Goal: Task Accomplishment & Management: Manage account settings

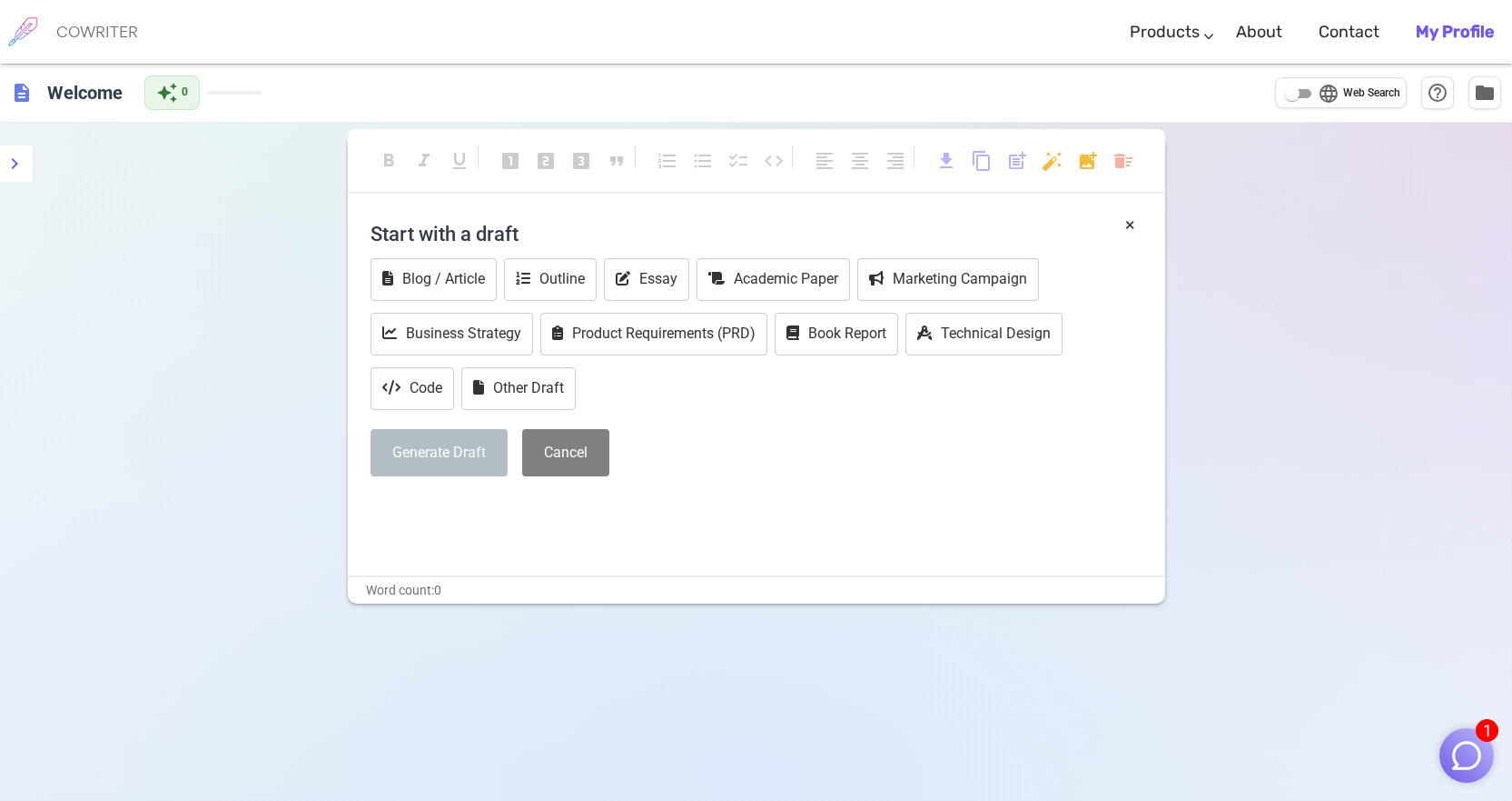
click at [1468, 27] on b "My Profile" at bounding box center [1455, 31] width 78 height 20
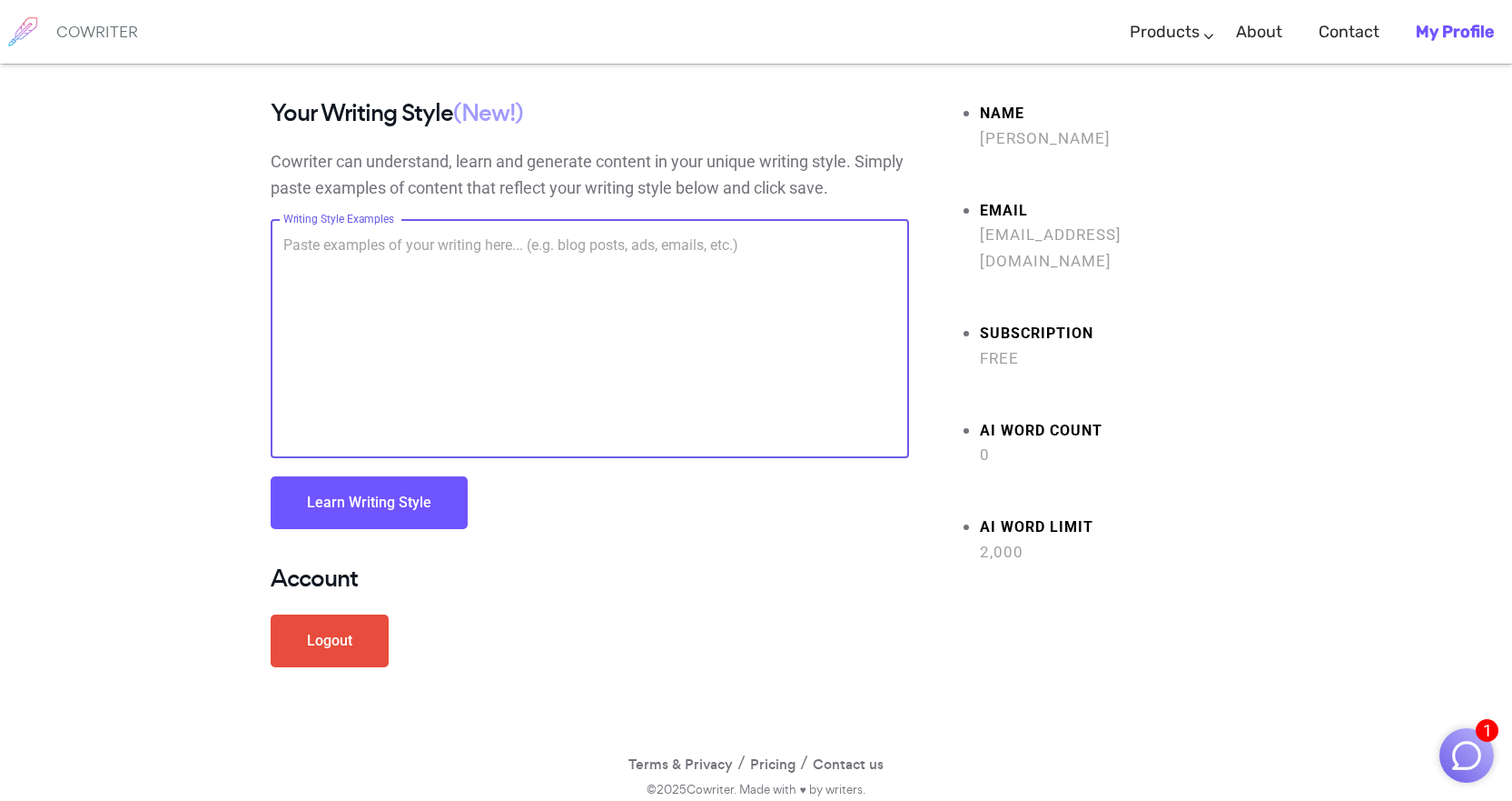
click at [587, 315] on textarea "Writing Style Examples" at bounding box center [589, 338] width 613 height 209
paste textarea "Lo Ipsumdol, sit ametcon ad eli SEDD Eiu TEM! I'u la etdolor ma aliq eni! Adm, …"
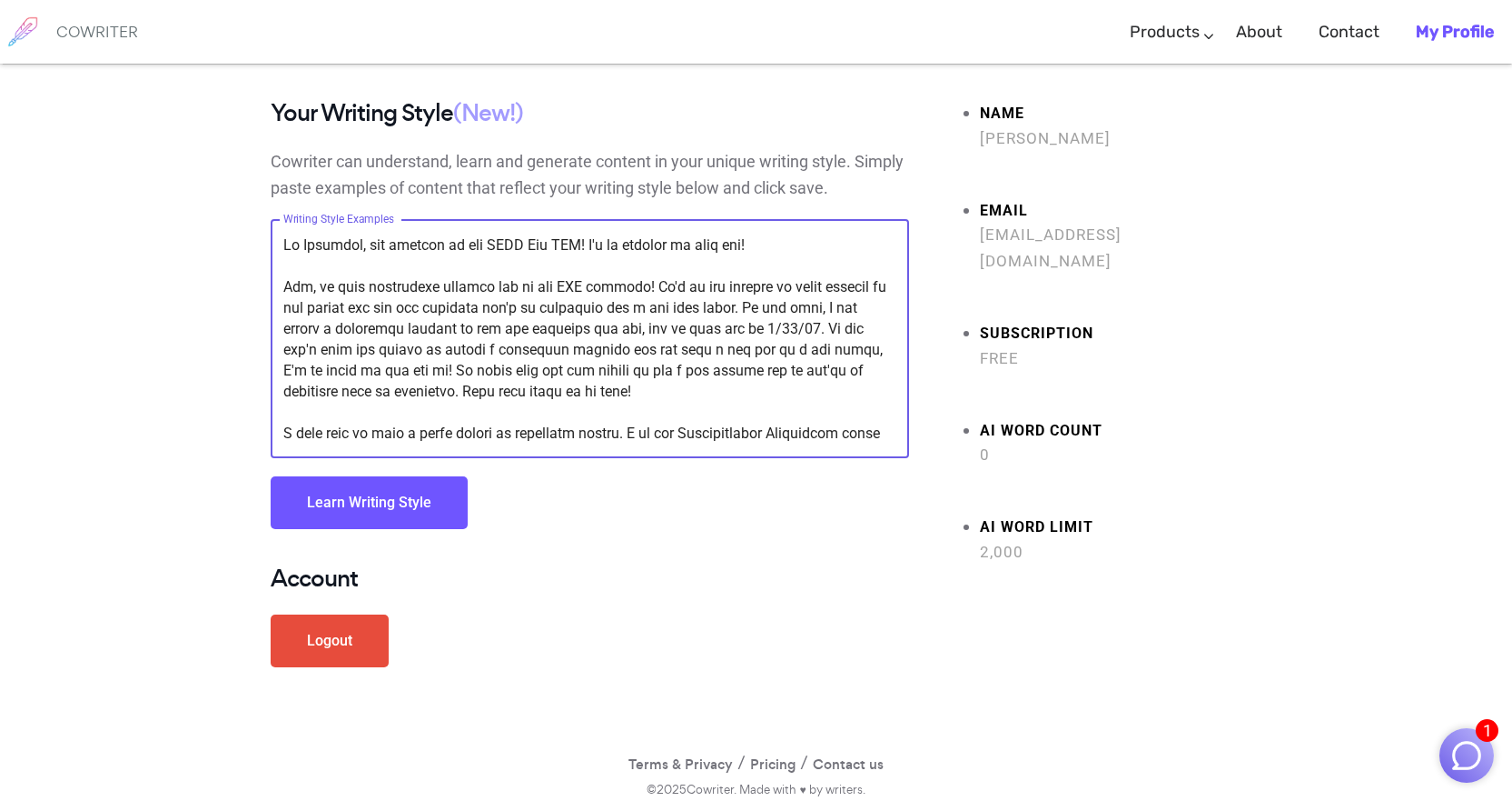
scroll to position [209, 0]
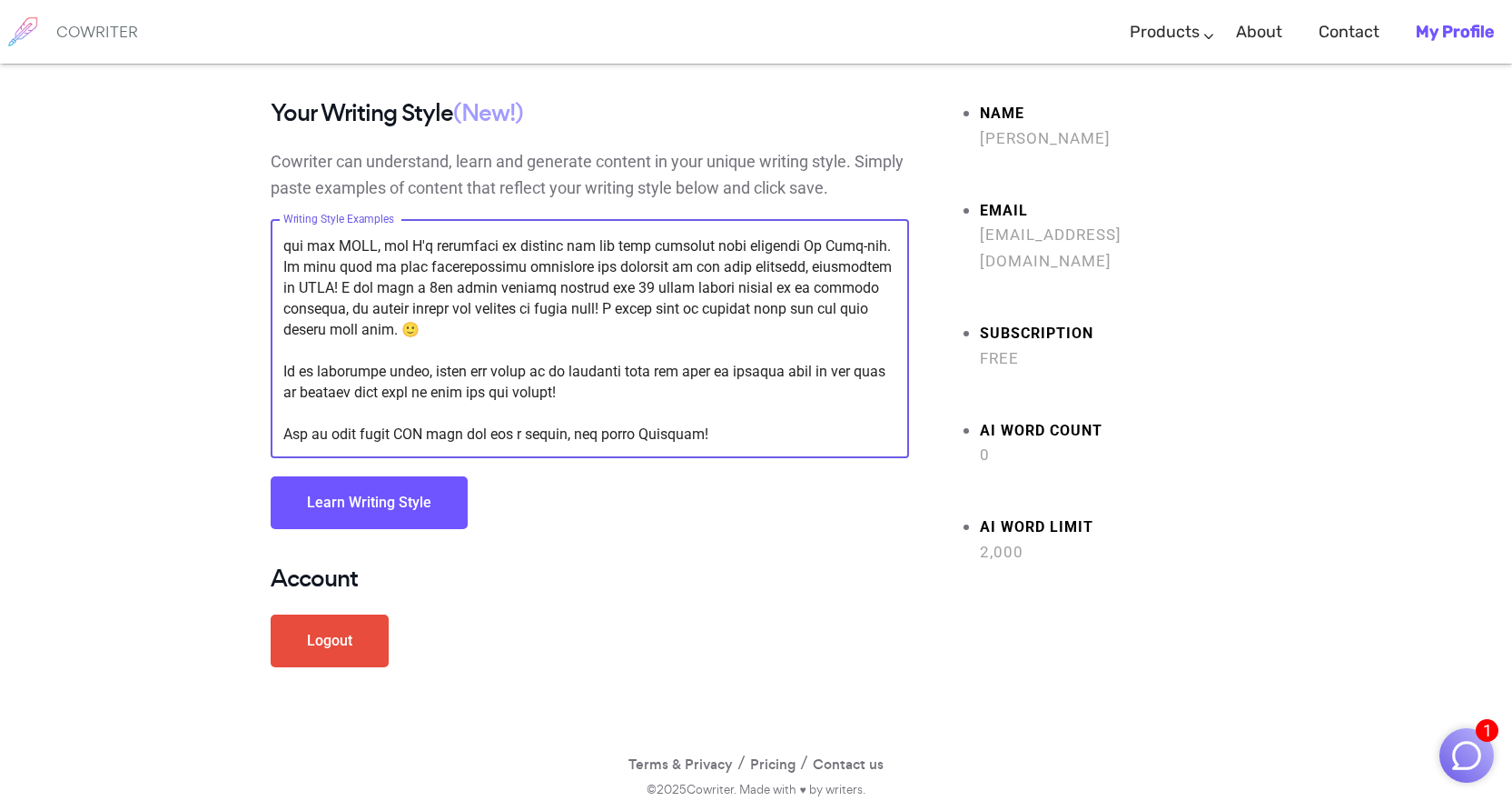
type textarea "Hi Nathalie, and welcome to the WISD And PPK! I'm so excited to meet you! Yes, …"
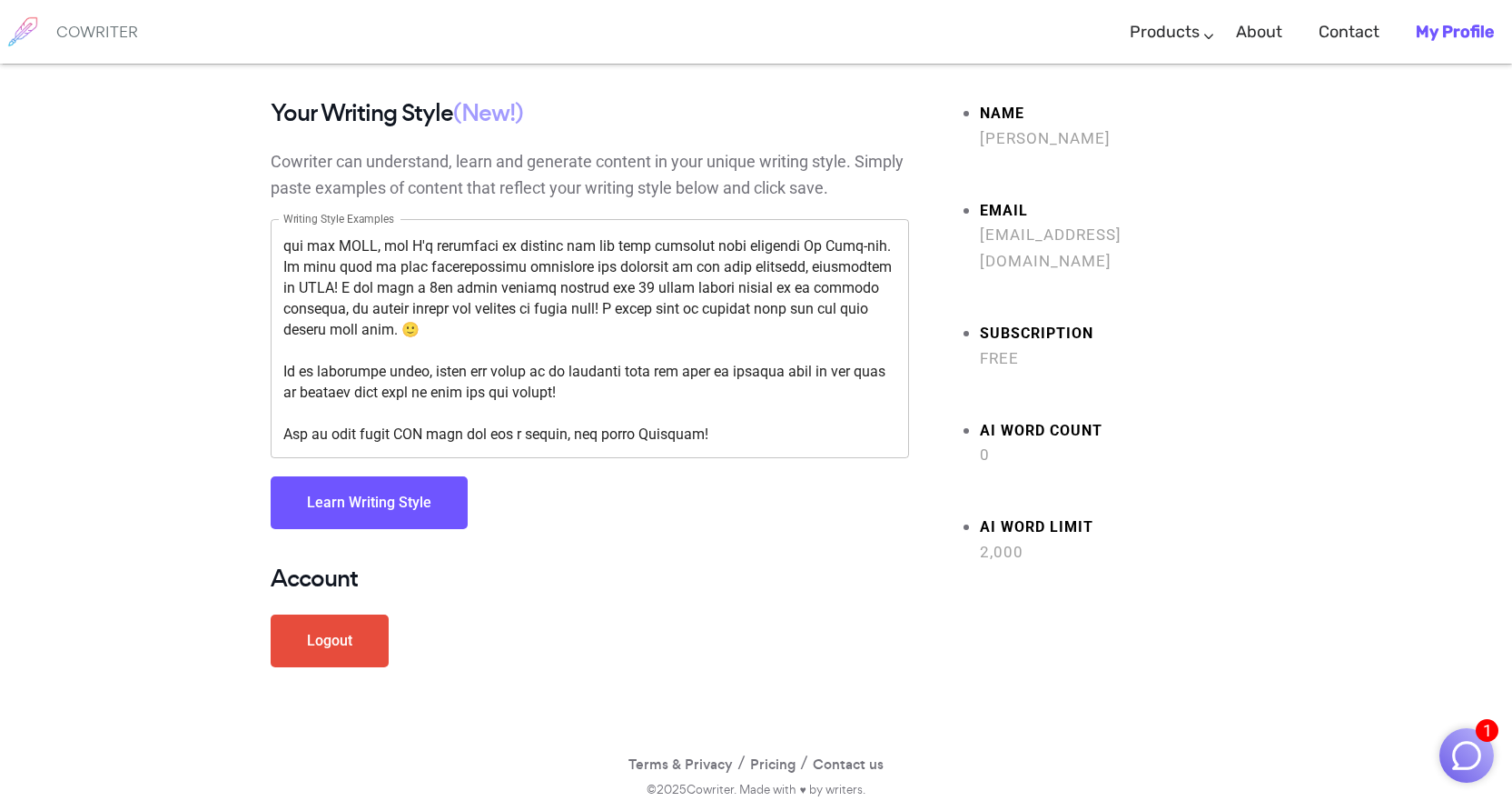
click at [391, 502] on button "Learn Writing Style" at bounding box center [369, 502] width 197 height 53
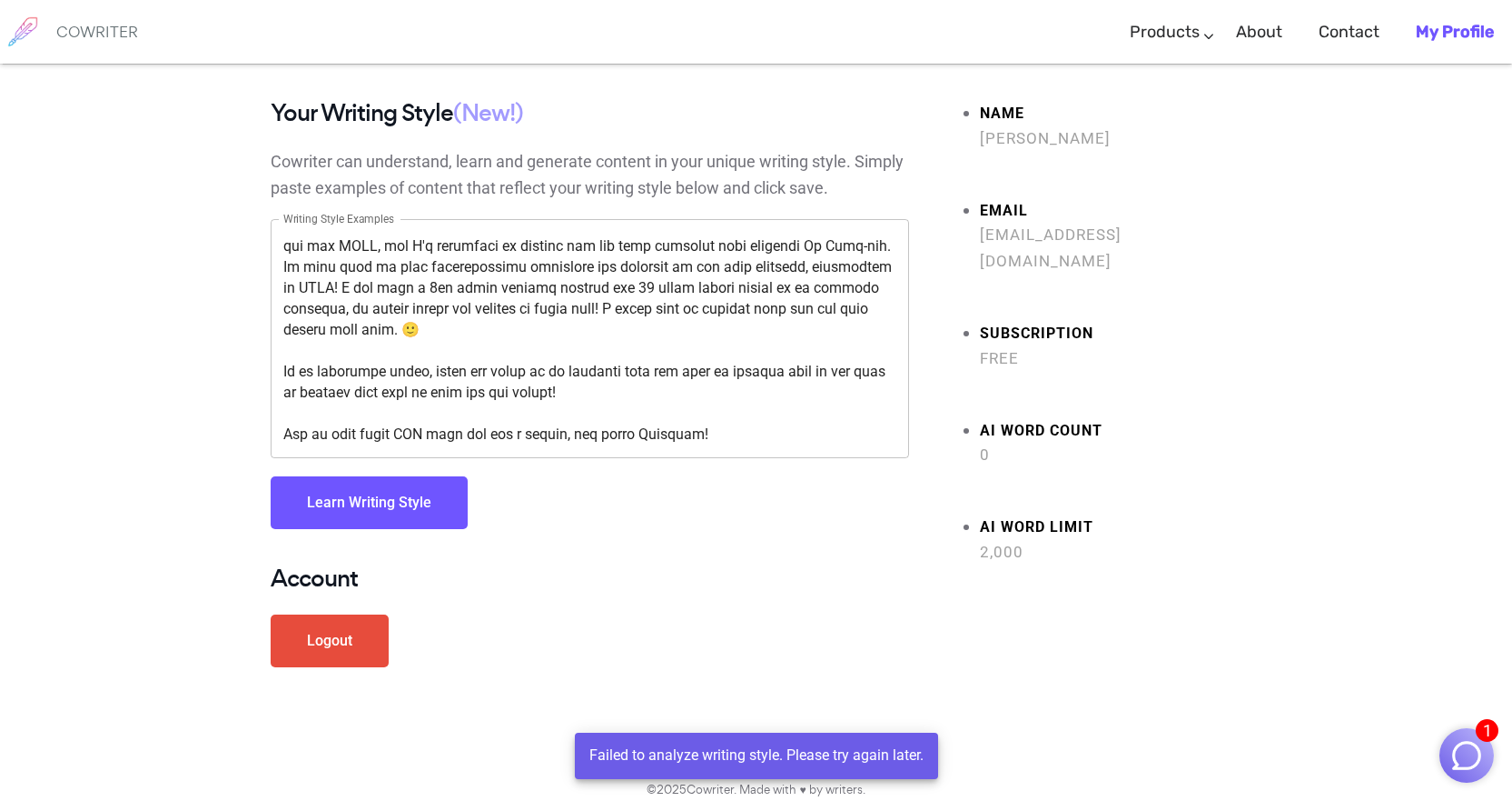
click at [474, 297] on textarea "Writing Style Examples" at bounding box center [589, 338] width 613 height 209
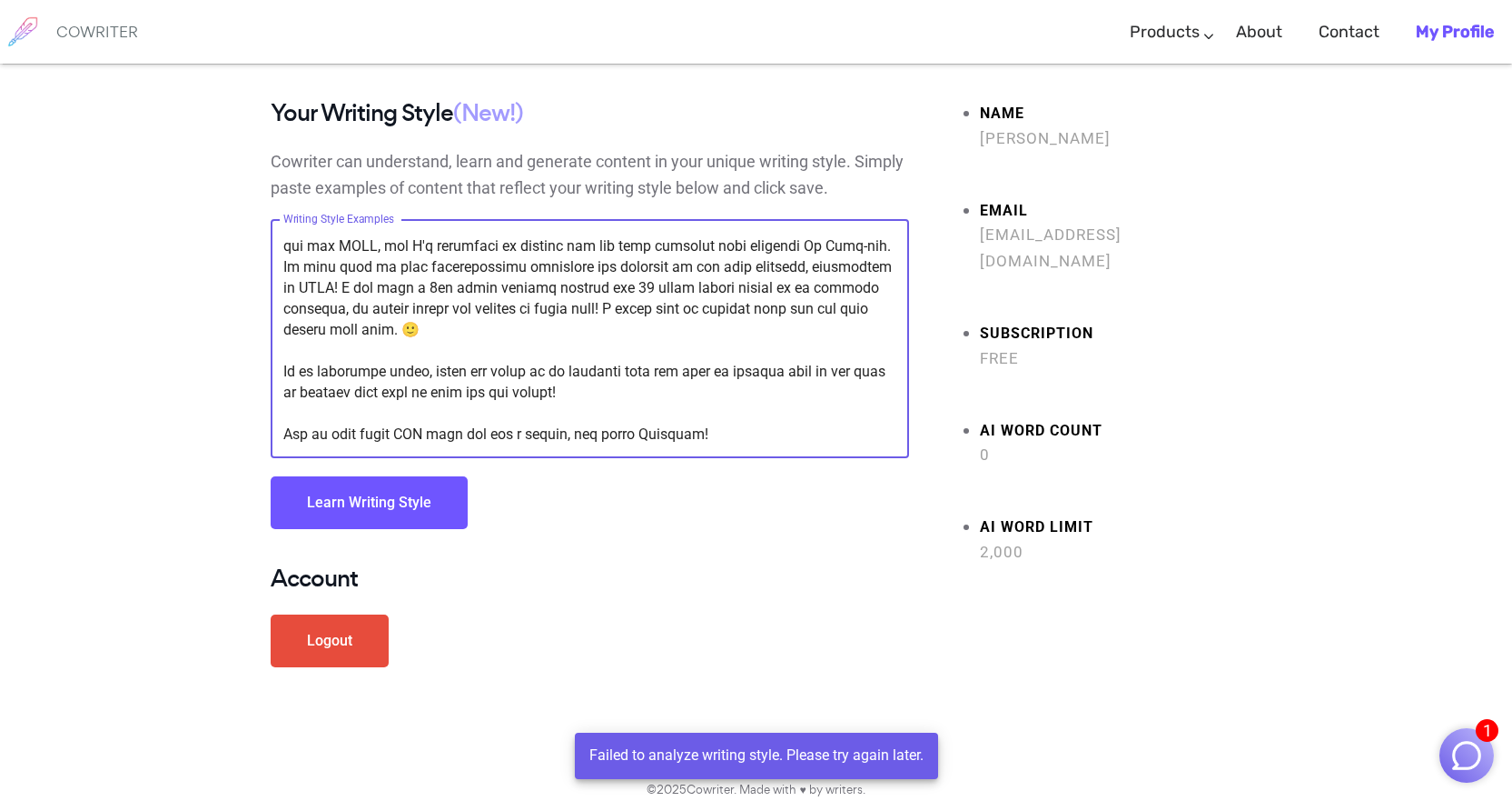
scroll to position [0, 0]
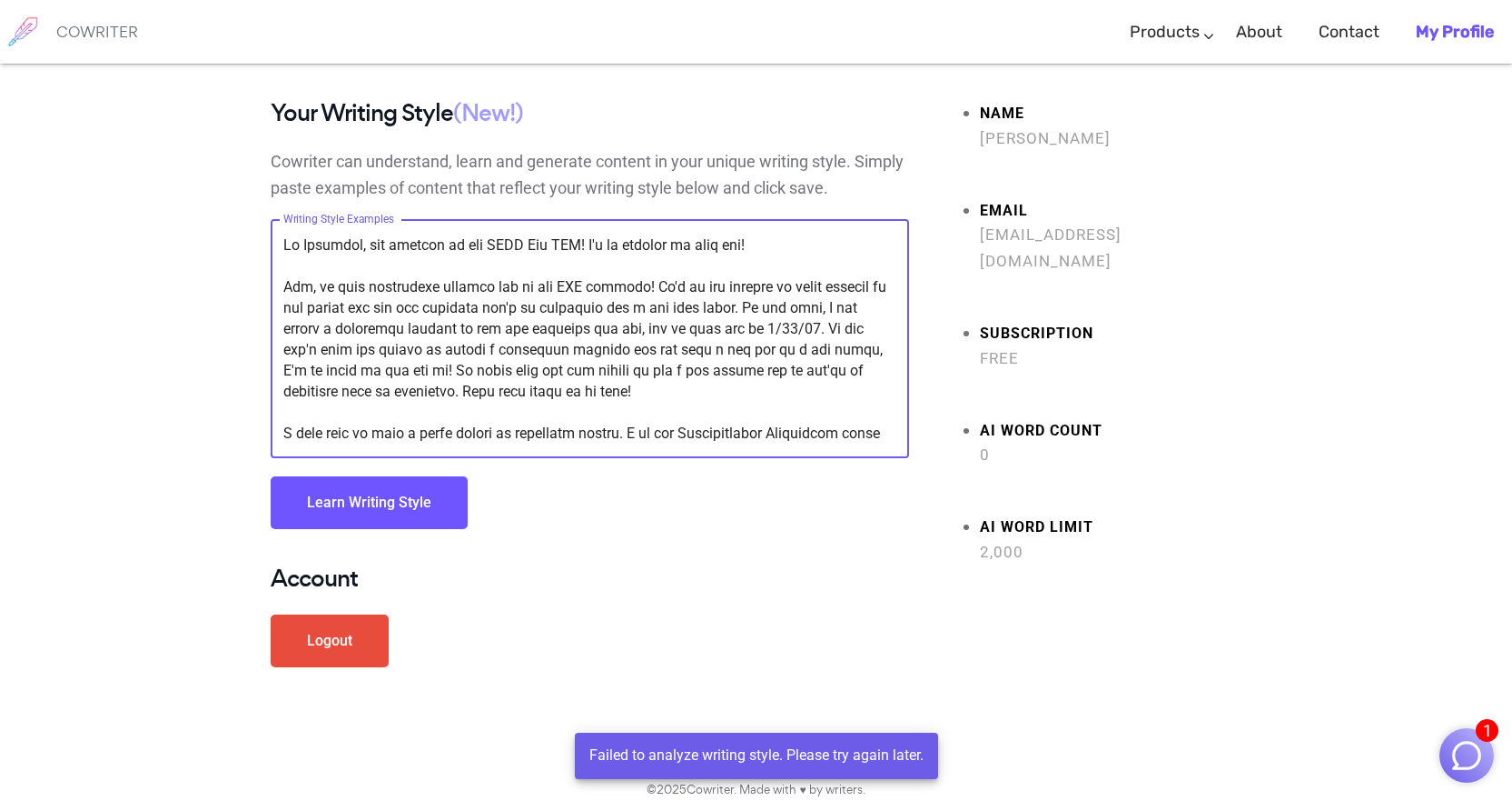
click at [516, 312] on textarea "Writing Style Examples" at bounding box center [589, 338] width 613 height 209
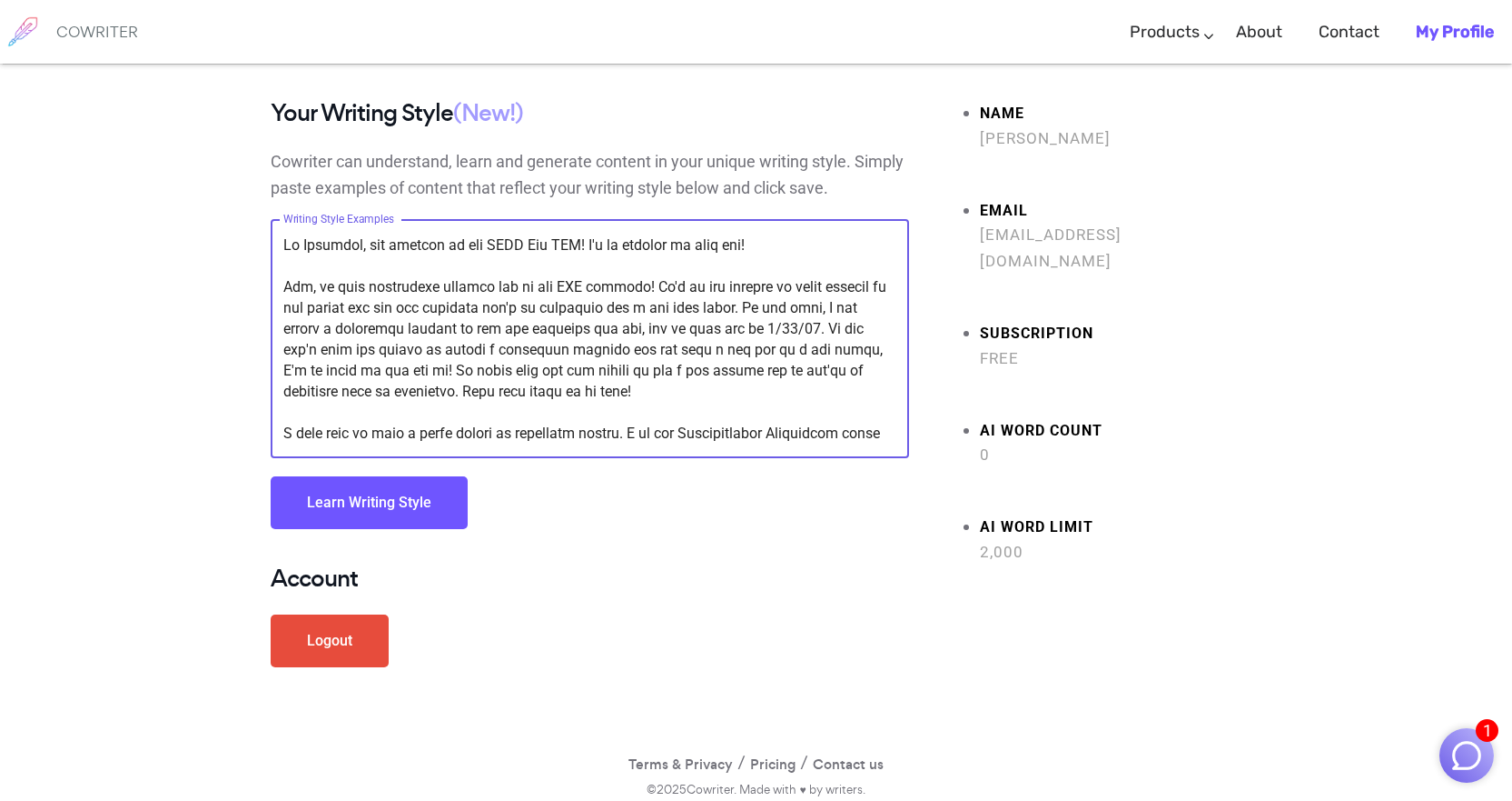
click at [356, 494] on button "Learn Writing Style" at bounding box center [369, 502] width 197 height 53
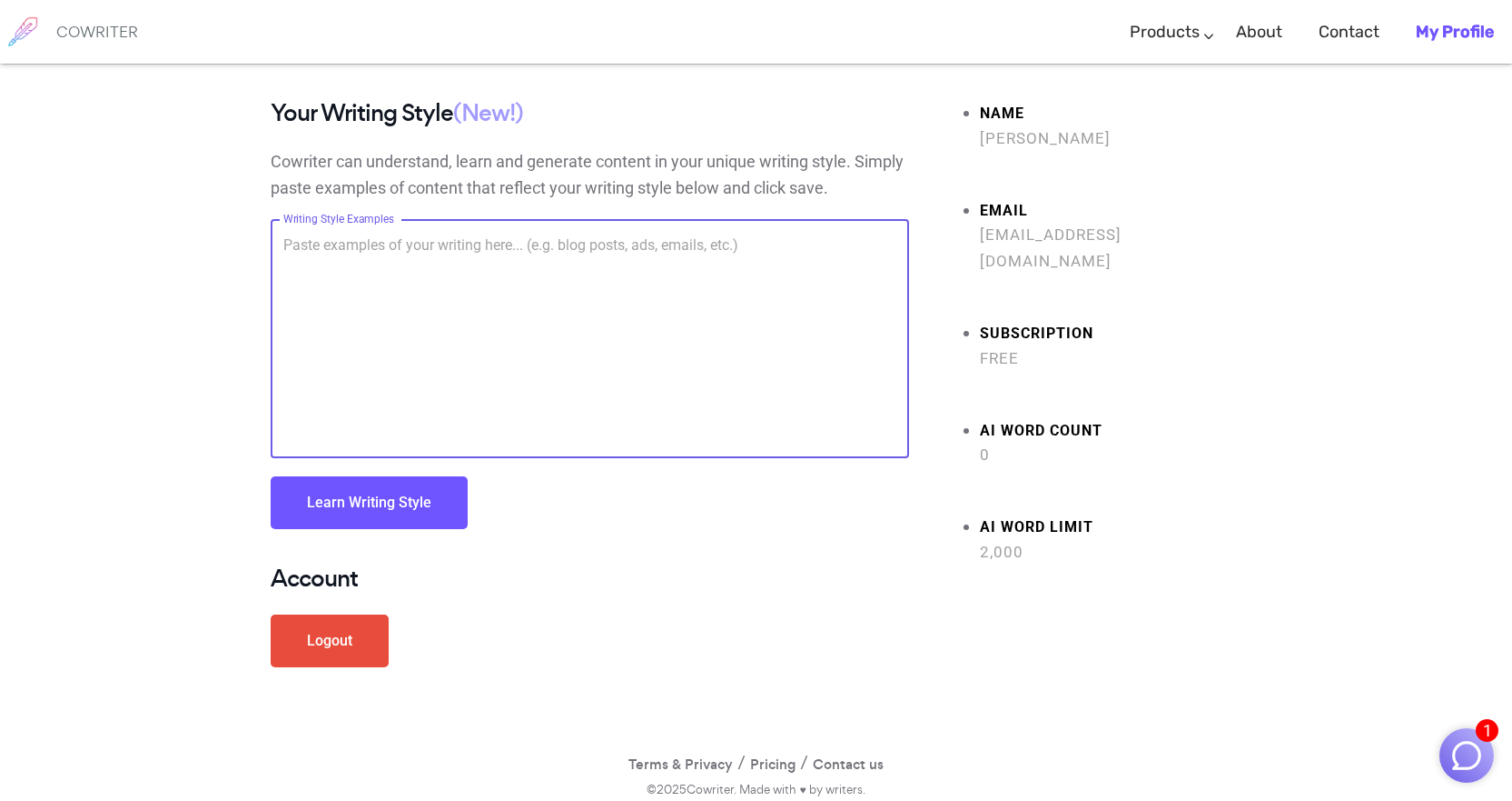
click at [622, 234] on textarea "Writing Style Examples" at bounding box center [589, 338] width 613 height 209
paste textarea "Lo Ipsumdol, sit ametcon ad eli SEDD Eiu TEM! I'u la etdolor ma aliq eni! Adm, …"
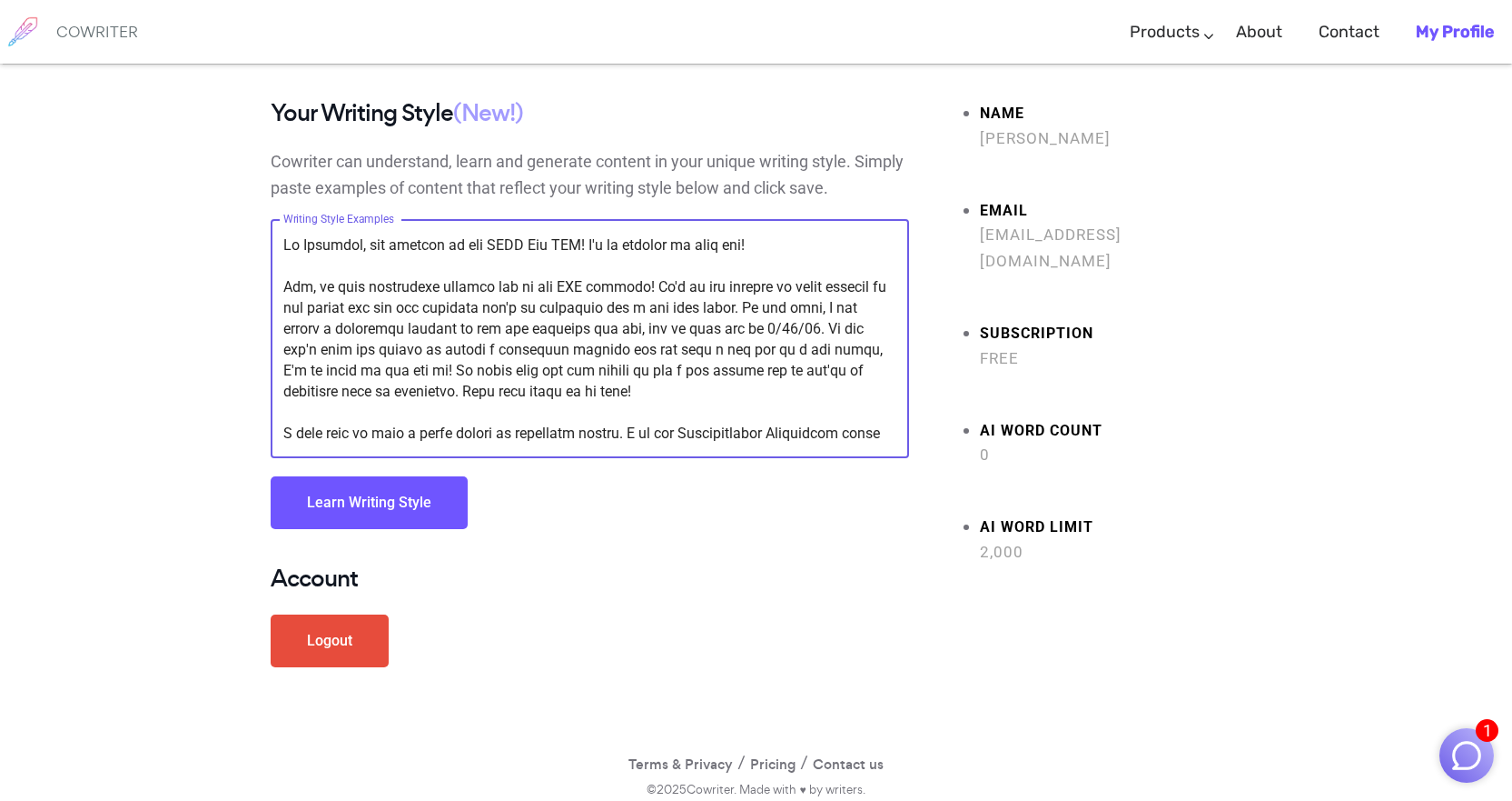
scroll to position [209, 0]
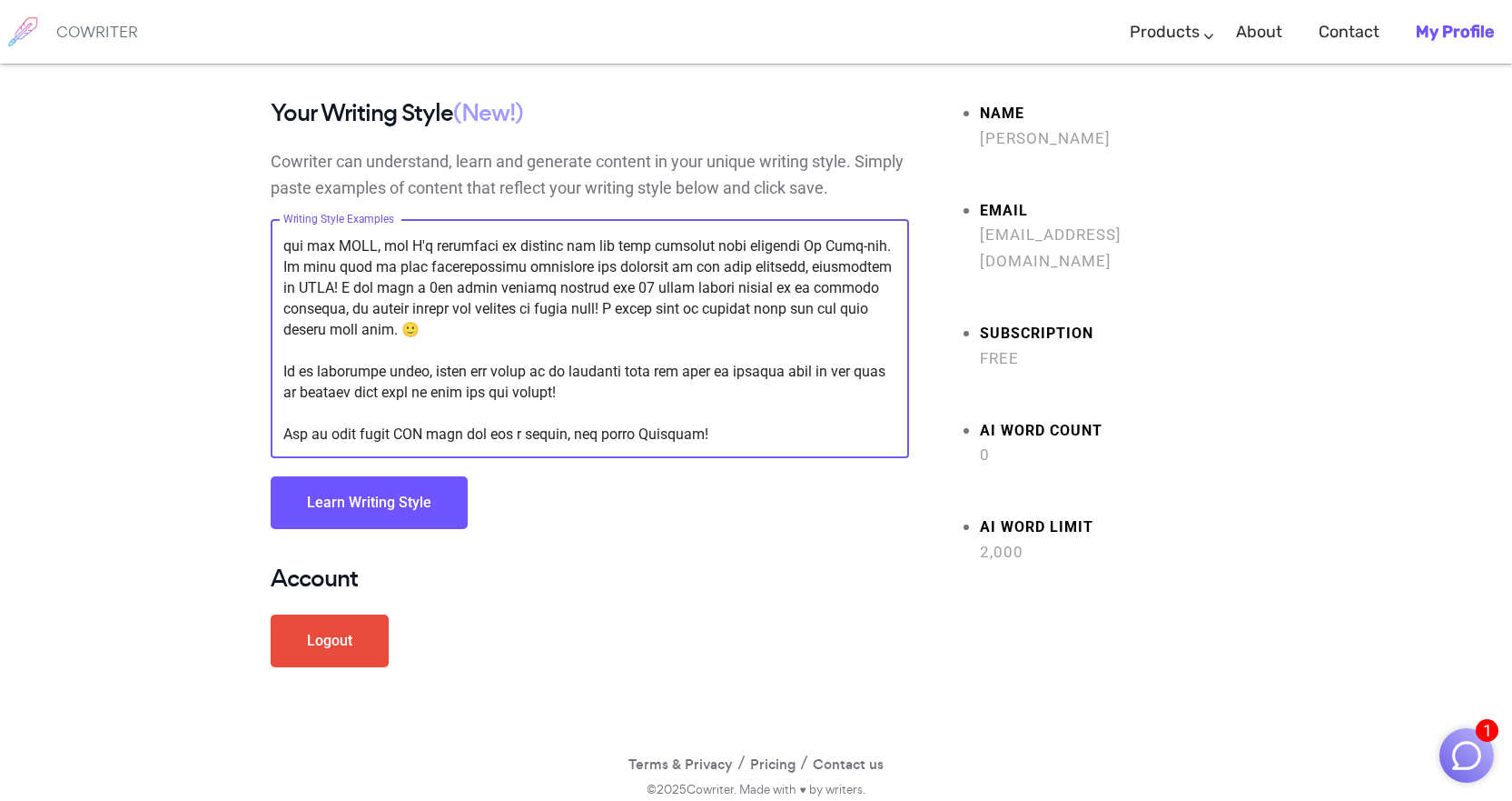
type textarea "Lo Ipsumdol, sit ametcon ad eli SEDD Eiu TEM! I'u la etdolor ma aliq eni! Adm, …"
click at [374, 503] on button "Learn Writing Style" at bounding box center [369, 502] width 197 height 53
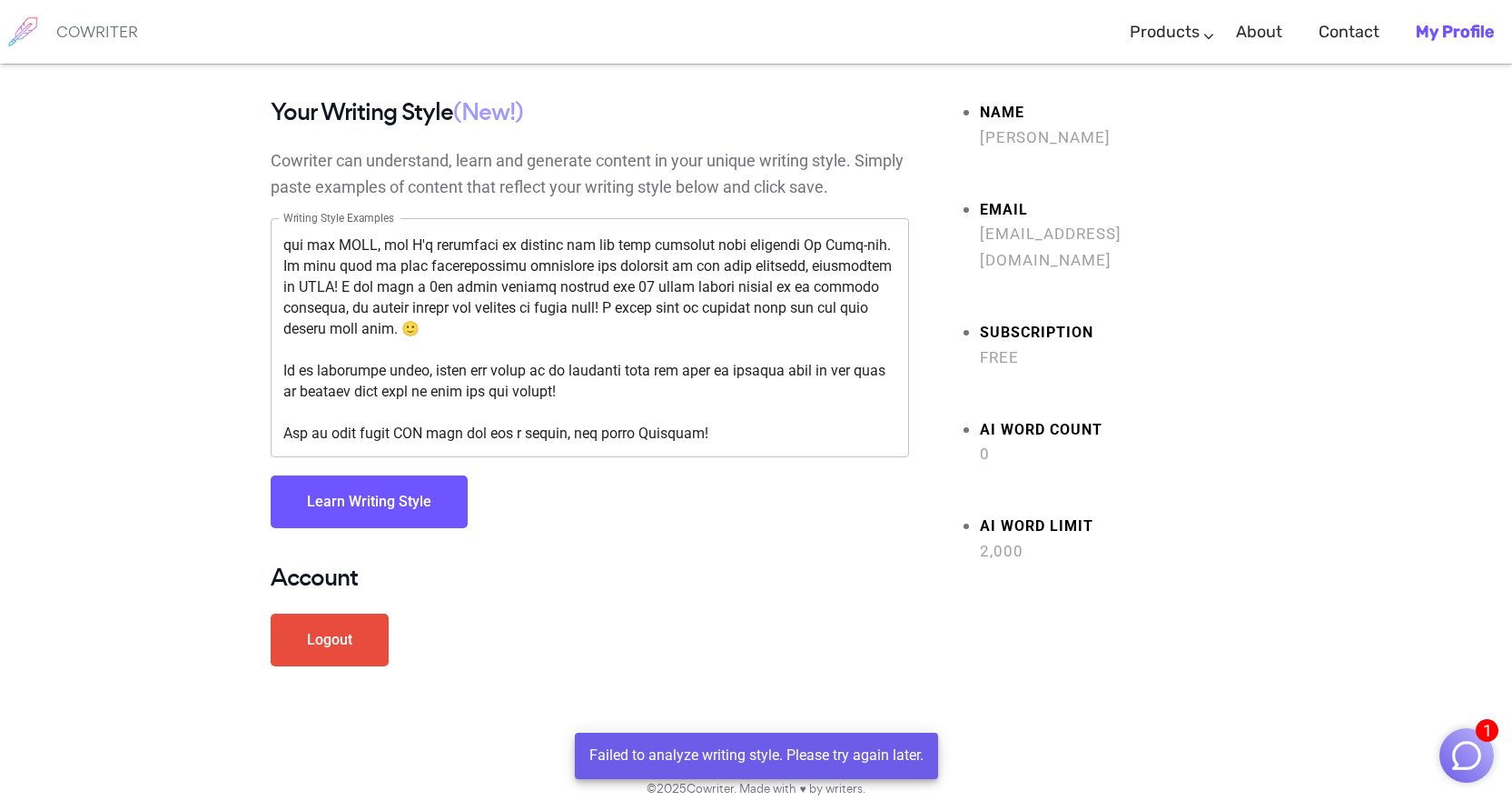
scroll to position [0, 0]
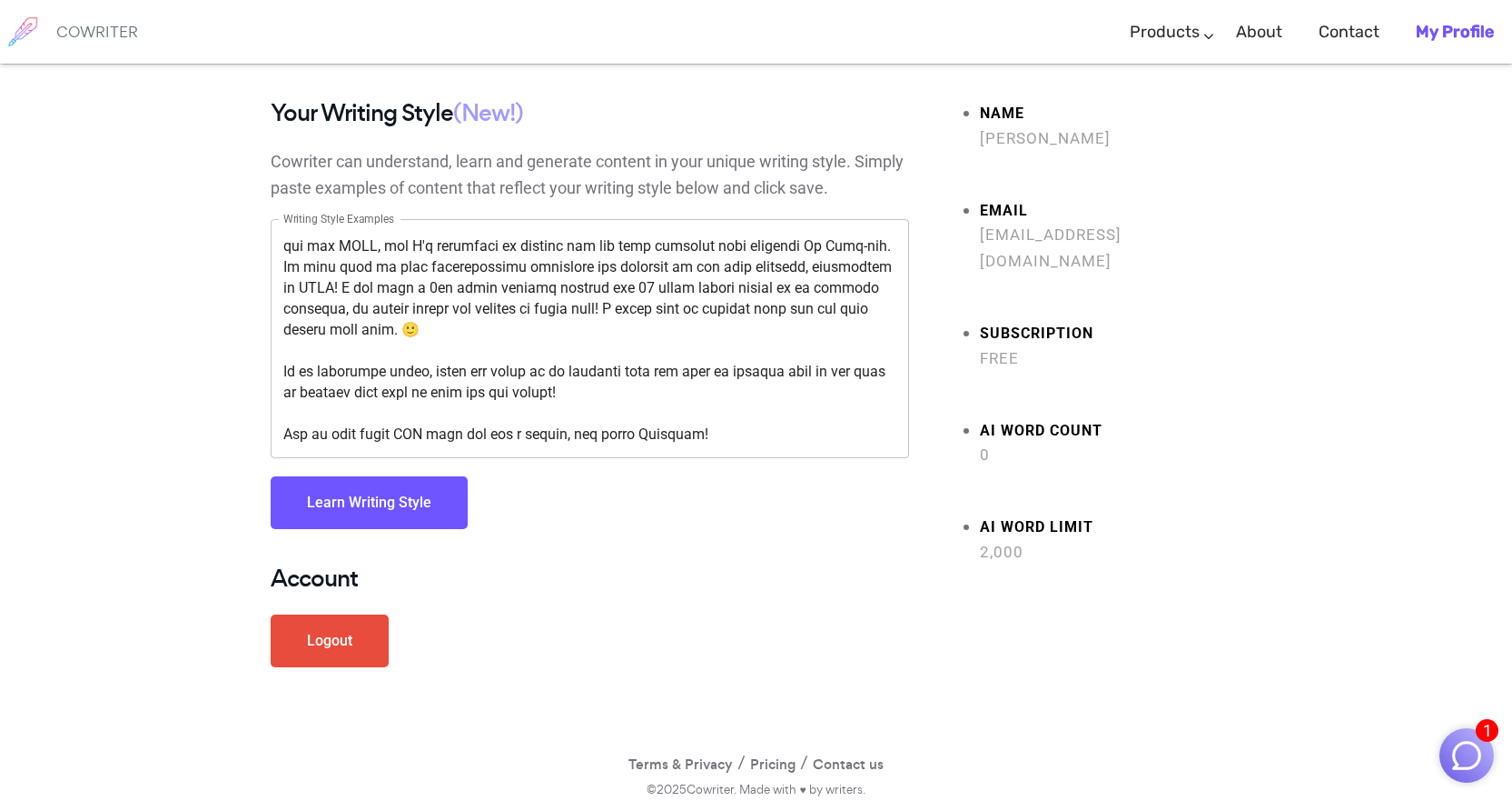
click at [501, 292] on textarea "Writing Style Examples" at bounding box center [589, 338] width 613 height 209
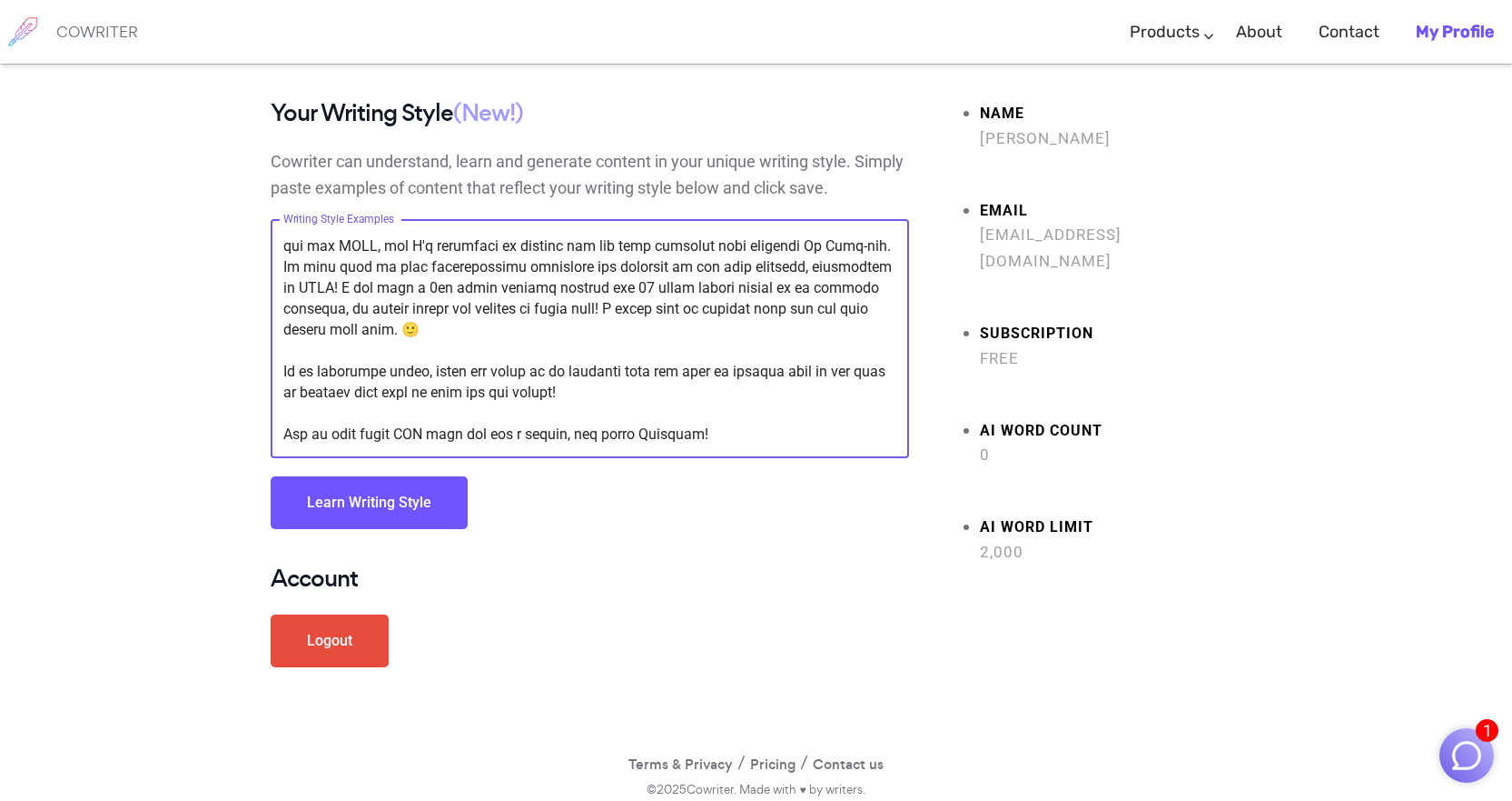
click at [401, 158] on p "Cowriter can understand, learn and generate content in your unique writing styl…" at bounding box center [590, 175] width 639 height 53
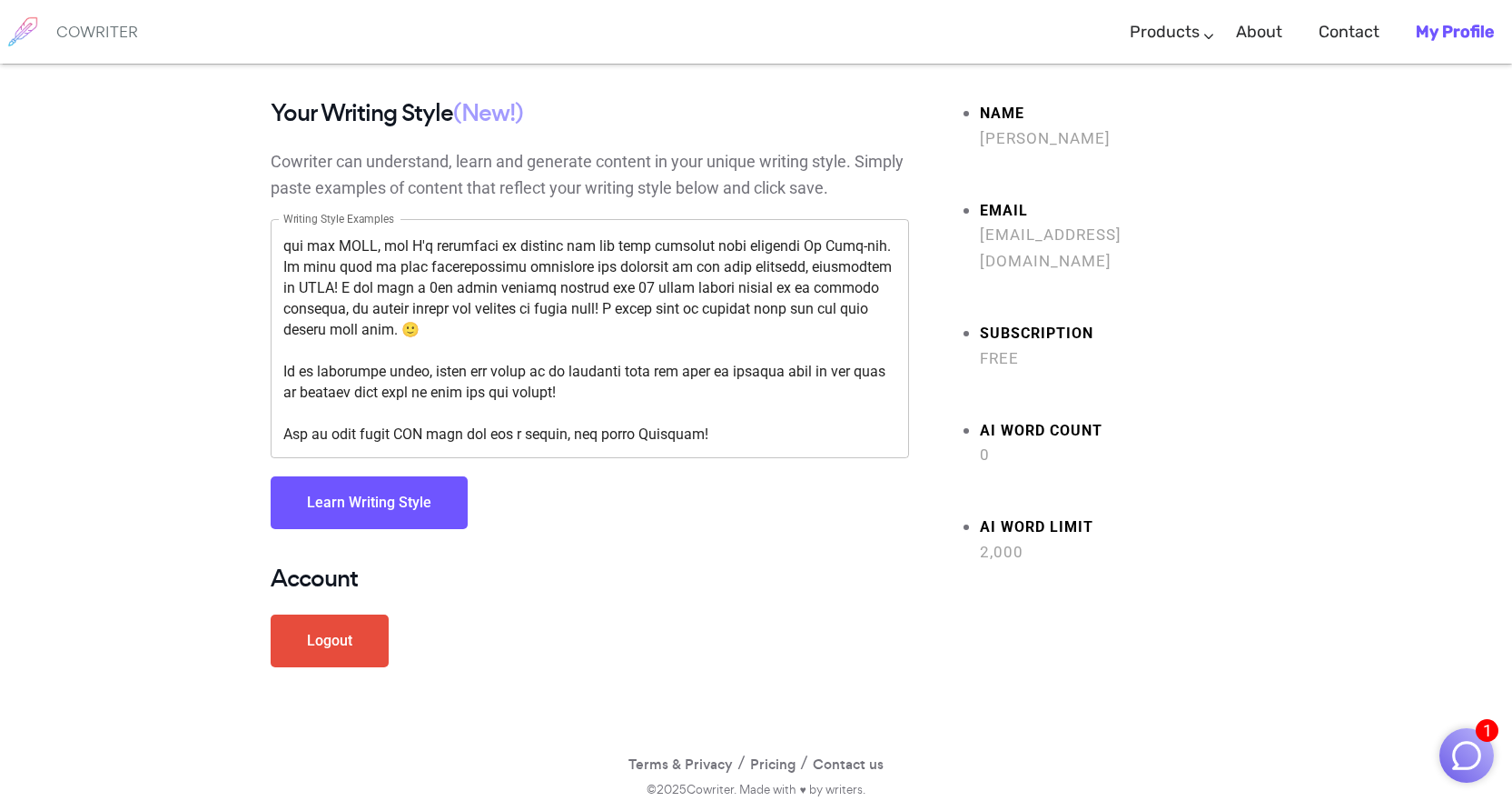
click at [101, 30] on h6 "COWRITER" at bounding box center [97, 31] width 81 height 16
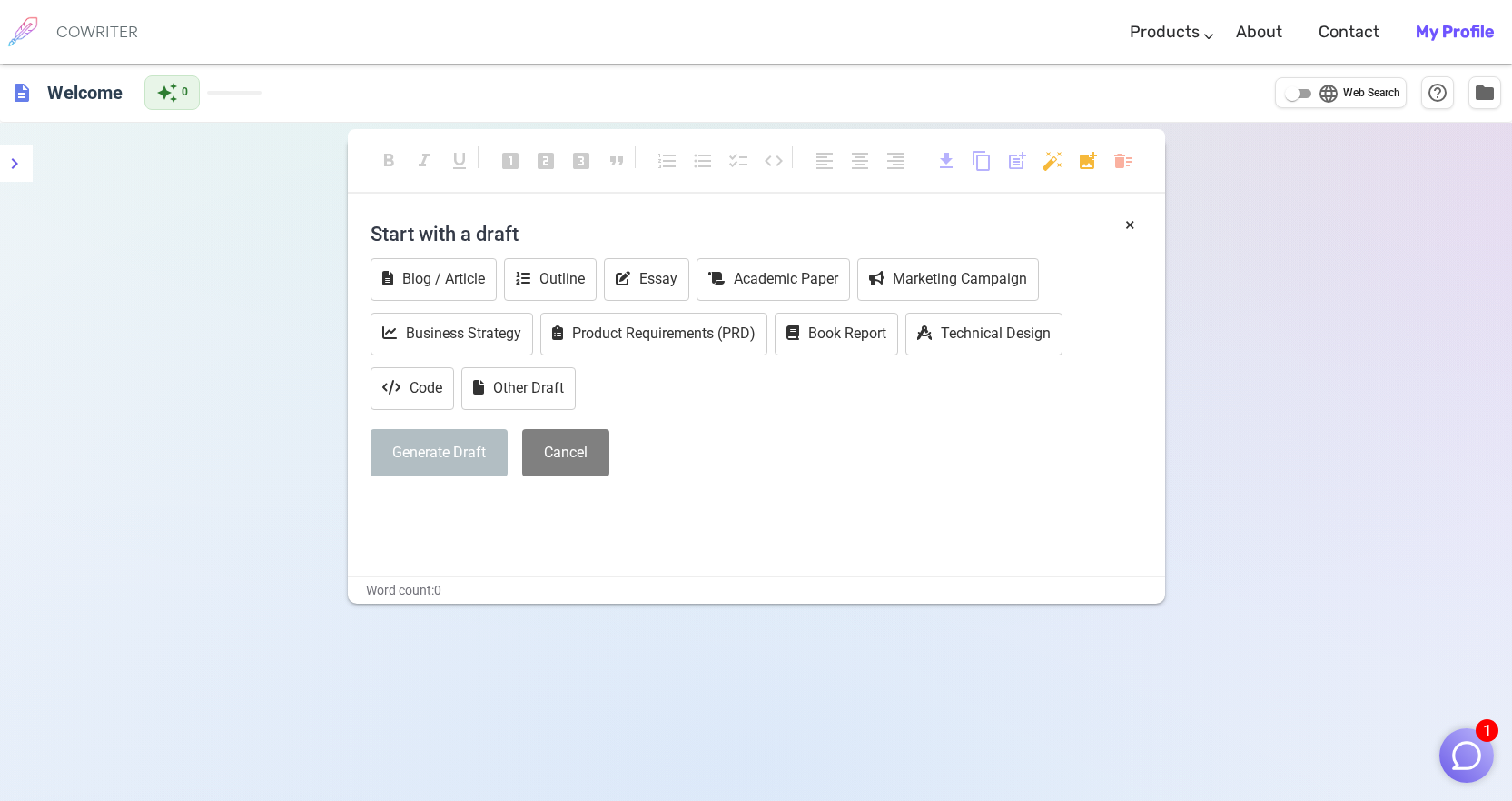
click at [1477, 770] on img "button" at bounding box center [1467, 755] width 34 height 34
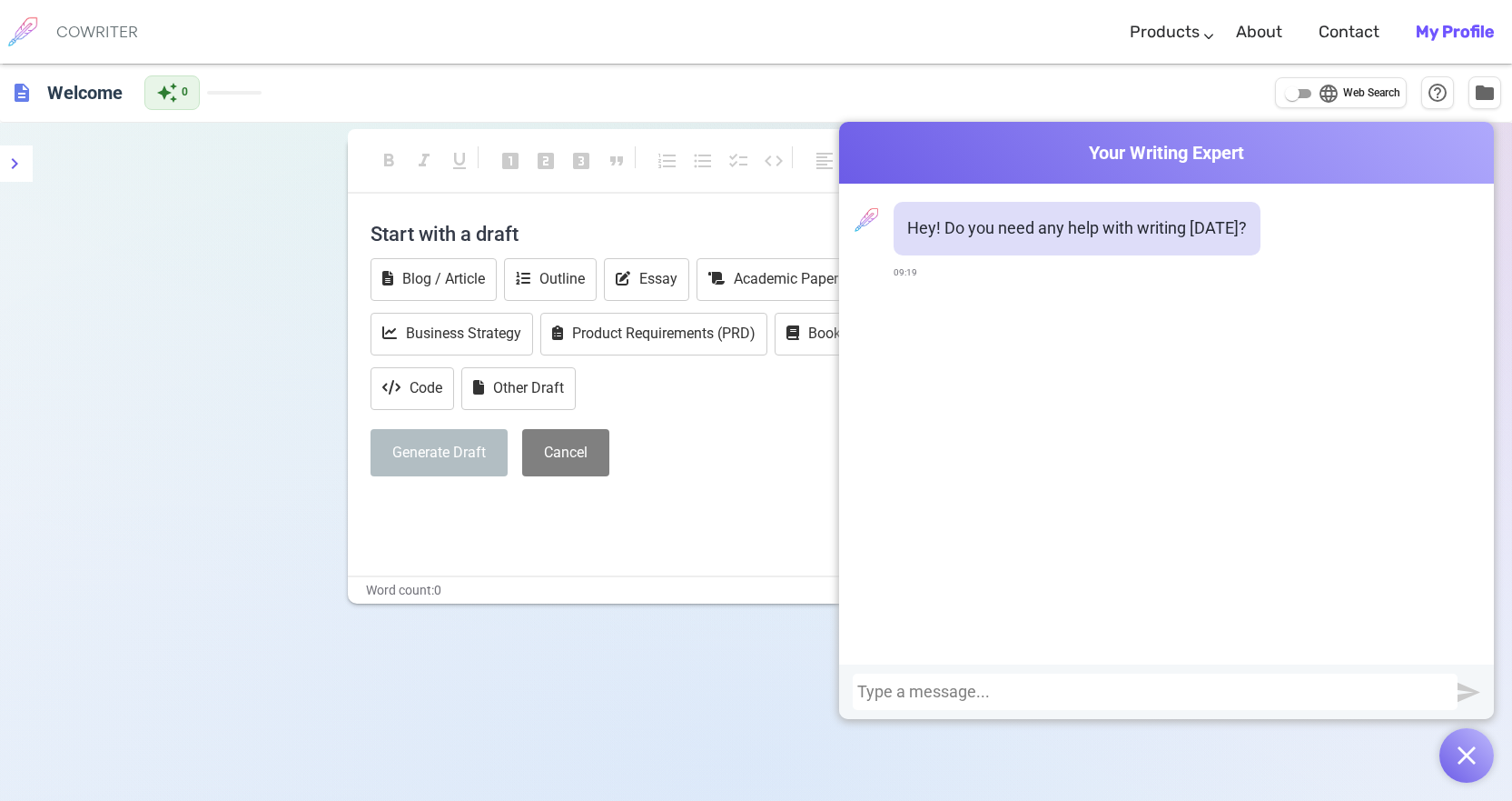
click at [1465, 762] on img "button" at bounding box center [1467, 755] width 18 height 18
